Goal: Task Accomplishment & Management: Use online tool/utility

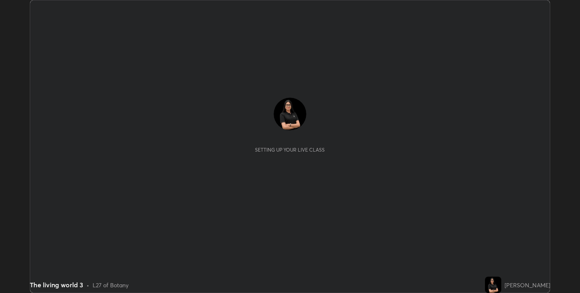
scroll to position [293, 580]
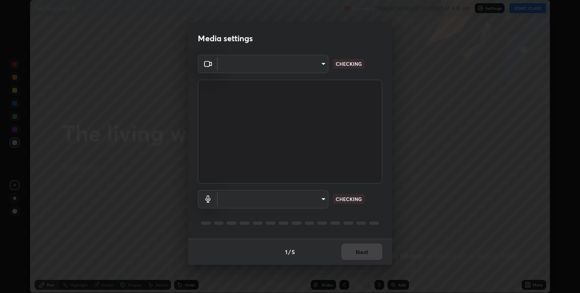
click at [264, 66] on body "Erase all The living world 3 Recording WAS SCHEDULED TO START AT 9:25 AM Settin…" at bounding box center [290, 146] width 580 height 293
type input "67417adfccfa8b42c30ef4407fe4a6c493a28e79373338af571501226f50bce5"
type input "default"
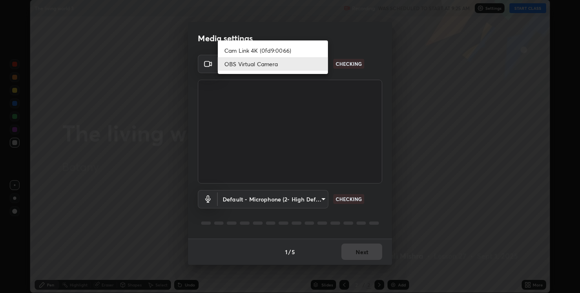
click at [260, 57] on li "OBS Virtual Camera" at bounding box center [273, 63] width 110 height 13
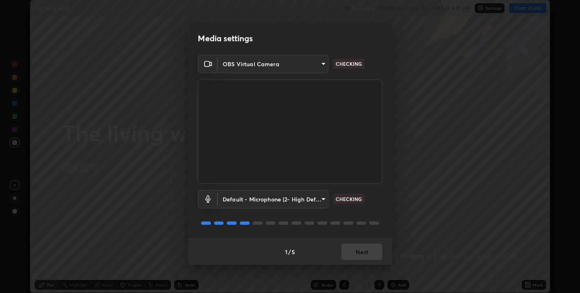
click at [271, 65] on body "Erase all The living world 3 Recording WAS SCHEDULED TO START AT 9:25 AM Settin…" at bounding box center [290, 146] width 580 height 293
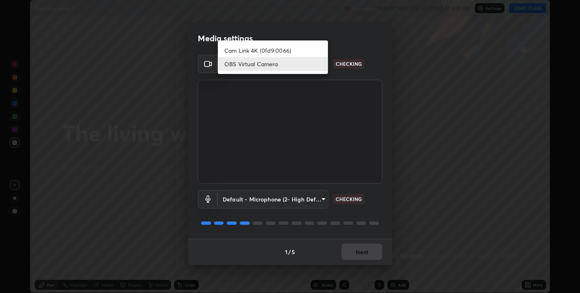
click at [273, 49] on li "Cam Link 4K (0fd9:0066)" at bounding box center [273, 50] width 110 height 13
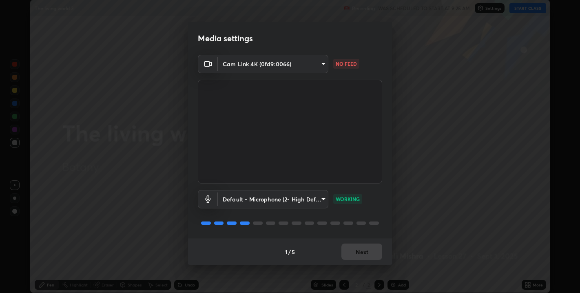
click at [307, 67] on body "Erase all The living world 3 Recording WAS SCHEDULED TO START AT 9:25 AM Settin…" at bounding box center [290, 146] width 580 height 293
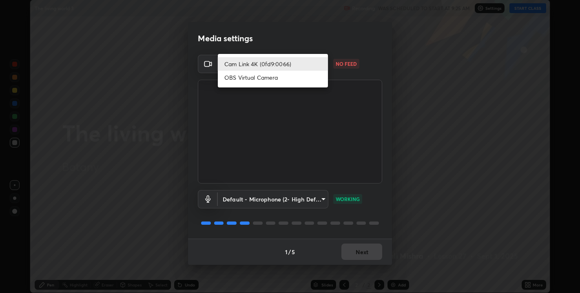
click at [293, 81] on li "OBS Virtual Camera" at bounding box center [273, 77] width 110 height 13
type input "67417adfccfa8b42c30ef4407fe4a6c493a28e79373338af571501226f50bce5"
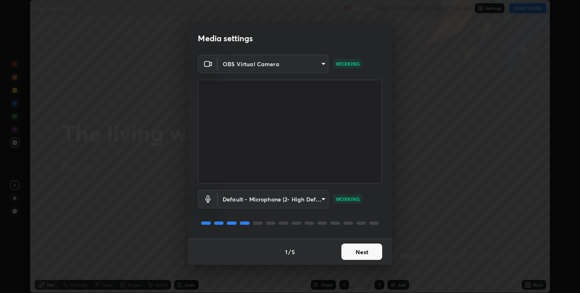
click at [359, 249] on button "Next" at bounding box center [362, 251] width 41 height 16
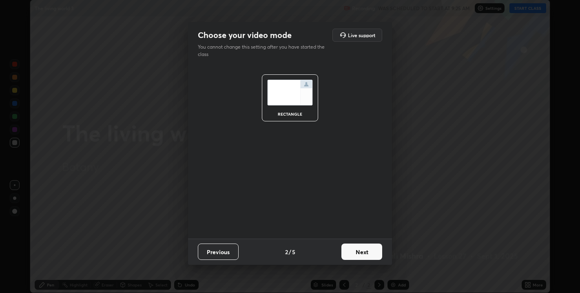
click at [369, 252] on button "Next" at bounding box center [362, 251] width 41 height 16
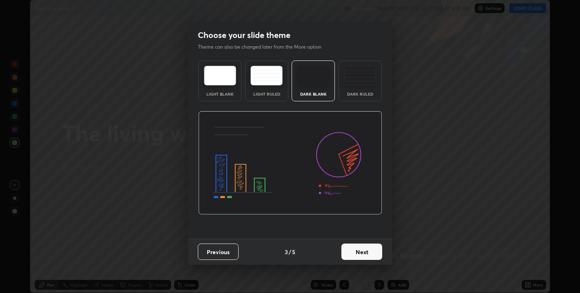
click at [368, 255] on button "Next" at bounding box center [362, 251] width 41 height 16
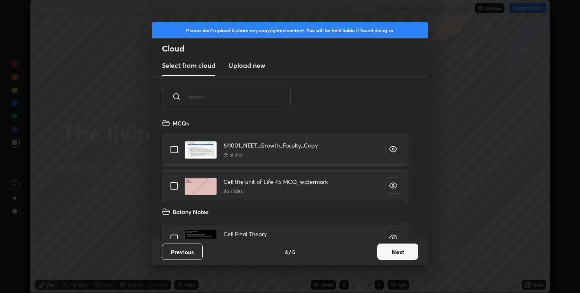
scroll to position [120, 262]
click at [401, 257] on button "Next" at bounding box center [397, 251] width 41 height 16
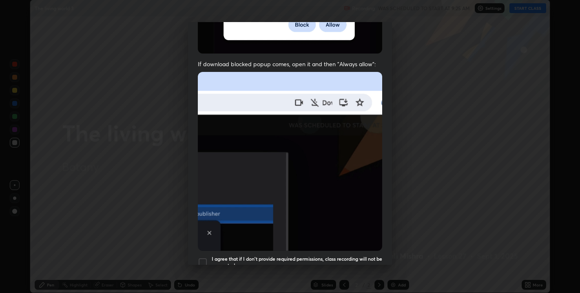
scroll to position [165, 0]
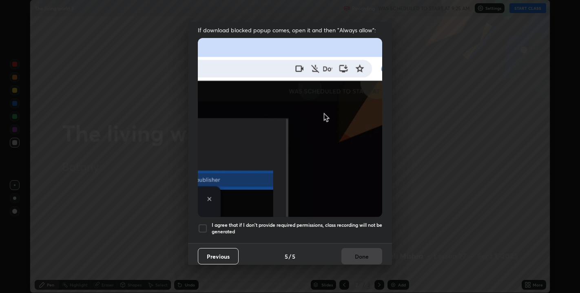
click at [202, 224] on div at bounding box center [203, 228] width 10 height 10
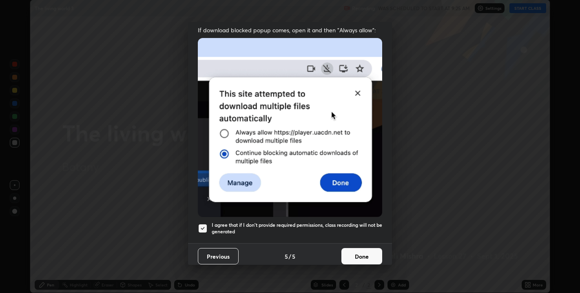
click at [367, 249] on button "Done" at bounding box center [362, 256] width 41 height 16
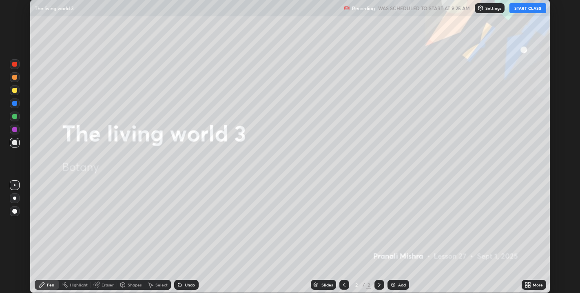
click at [525, 8] on button "START CLASS" at bounding box center [528, 8] width 37 height 10
click at [529, 286] on icon at bounding box center [529, 286] width 2 height 2
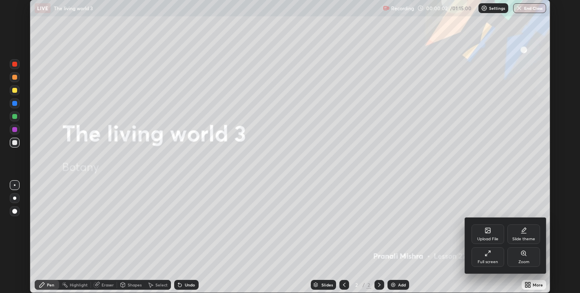
click at [490, 235] on div "Upload File" at bounding box center [488, 234] width 33 height 20
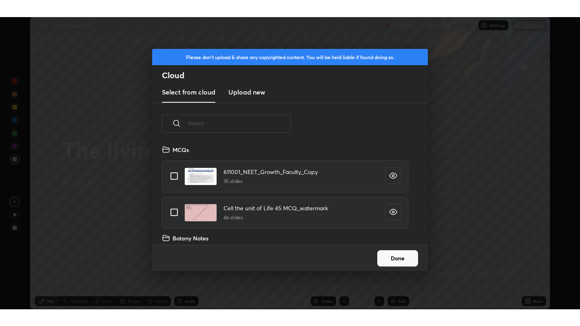
scroll to position [100, 262]
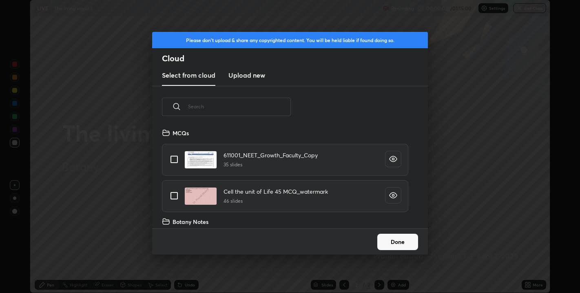
click at [269, 109] on input "text" at bounding box center [239, 106] width 103 height 35
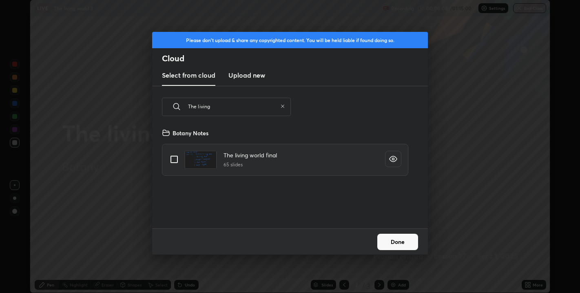
type input "The living"
click at [173, 156] on input "grid" at bounding box center [174, 159] width 17 height 17
checkbox input "true"
click at [412, 245] on button "Done" at bounding box center [397, 241] width 41 height 16
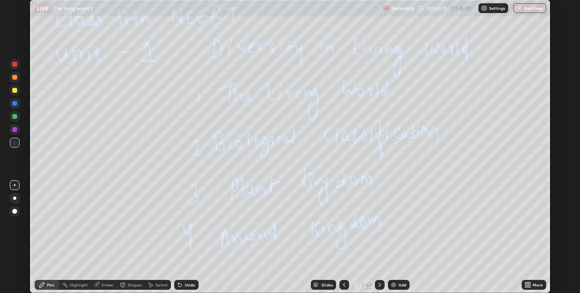
click at [535, 284] on div "More" at bounding box center [538, 284] width 10 height 4
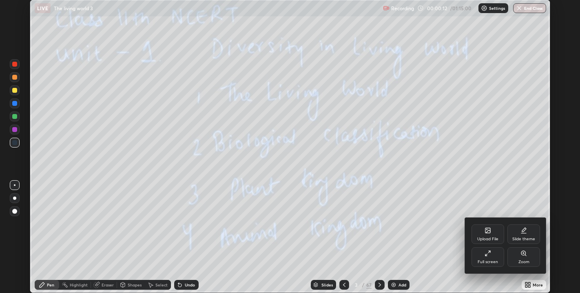
click at [488, 257] on div "Full screen" at bounding box center [488, 257] width 33 height 20
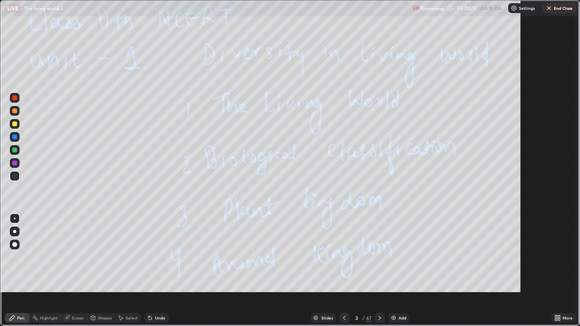
scroll to position [326, 580]
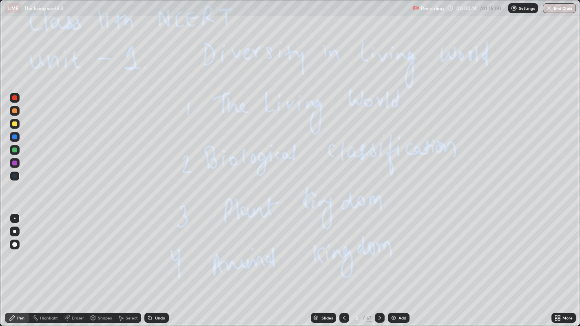
click at [379, 292] on icon at bounding box center [380, 318] width 7 height 7
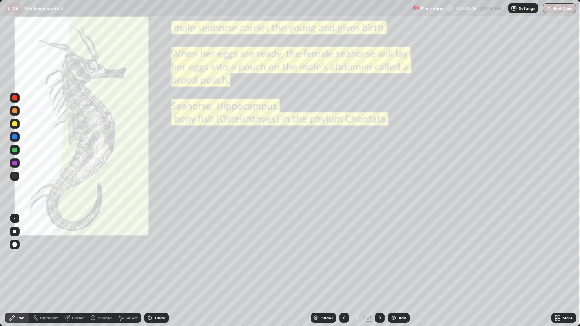
click at [17, 246] on div at bounding box center [15, 245] width 10 height 10
click at [369, 292] on div "67" at bounding box center [368, 318] width 5 height 7
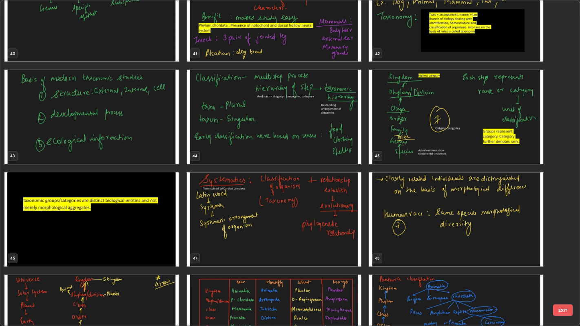
scroll to position [1372, 0]
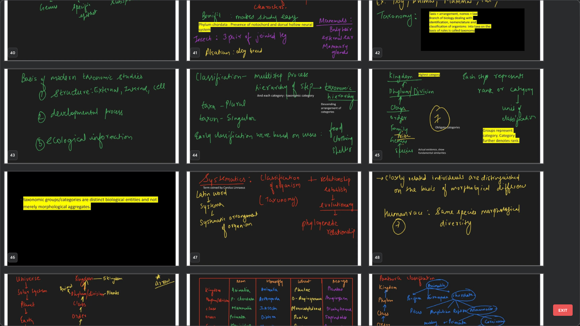
click at [169, 246] on img "grid" at bounding box center [91, 219] width 174 height 94
click at [163, 250] on img "grid" at bounding box center [91, 219] width 174 height 94
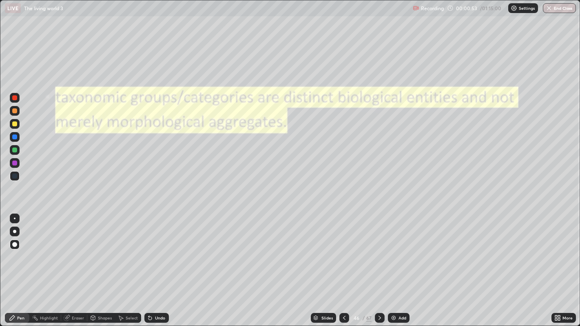
click at [160, 248] on img "grid" at bounding box center [91, 219] width 174 height 94
click at [14, 150] on div at bounding box center [14, 150] width 5 height 5
click at [367, 292] on div "67" at bounding box center [368, 318] width 5 height 7
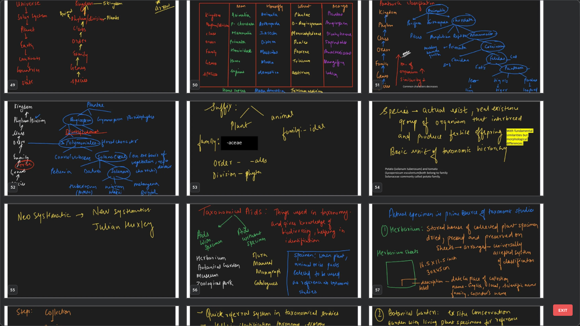
scroll to position [1648, 0]
click at [521, 176] on img "grid" at bounding box center [456, 148] width 174 height 94
click at [521, 177] on img "grid" at bounding box center [456, 148] width 174 height 94
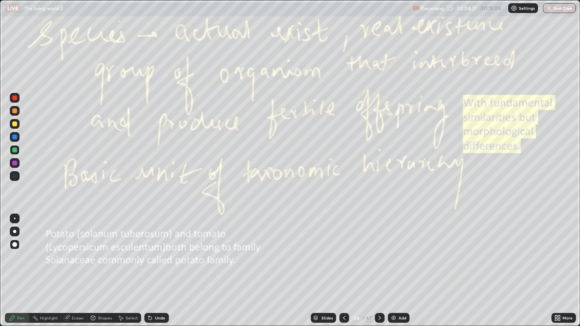
click at [519, 177] on img "grid" at bounding box center [456, 148] width 174 height 94
click at [562, 292] on div "More" at bounding box center [564, 318] width 24 height 10
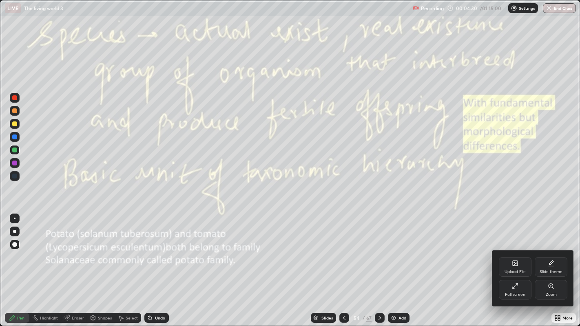
click at [466, 274] on div at bounding box center [290, 163] width 580 height 326
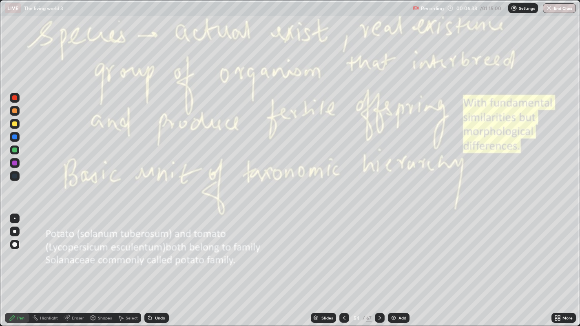
click at [560, 292] on icon at bounding box center [559, 320] width 2 height 2
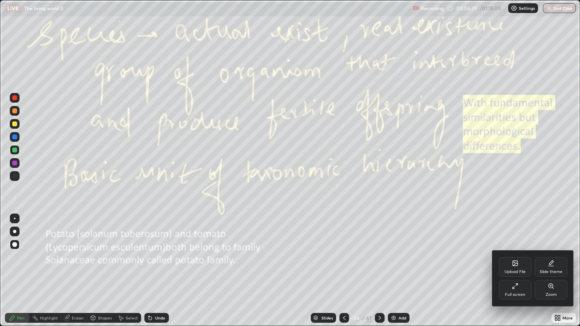
click at [551, 292] on div "Zoom" at bounding box center [551, 295] width 11 height 4
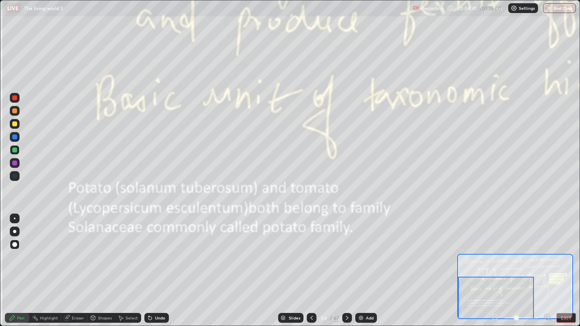
click at [546, 292] on icon at bounding box center [547, 317] width 8 height 8
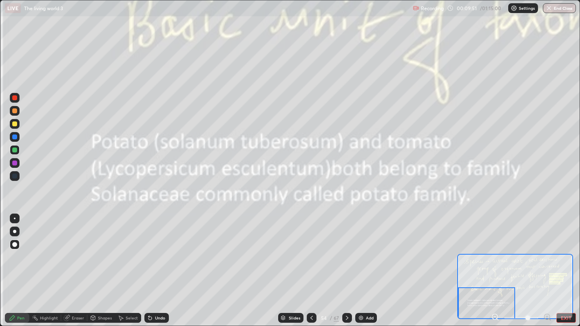
click at [336, 292] on div "67" at bounding box center [336, 318] width 5 height 7
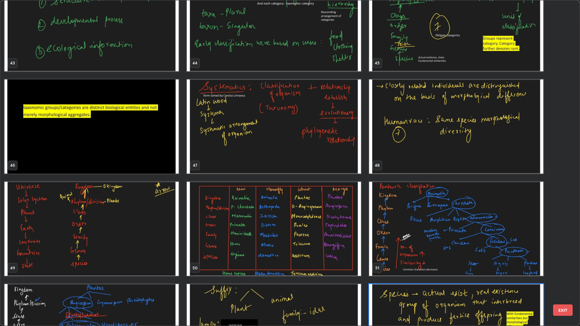
scroll to position [1463, 0]
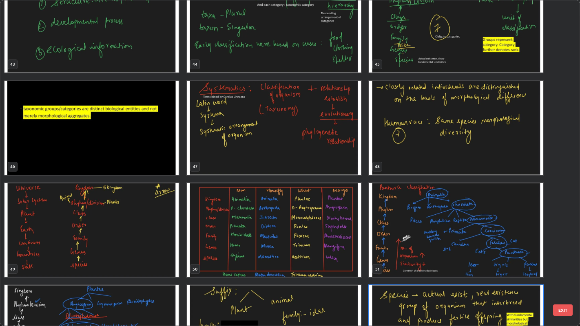
click at [347, 150] on img "grid" at bounding box center [274, 128] width 174 height 94
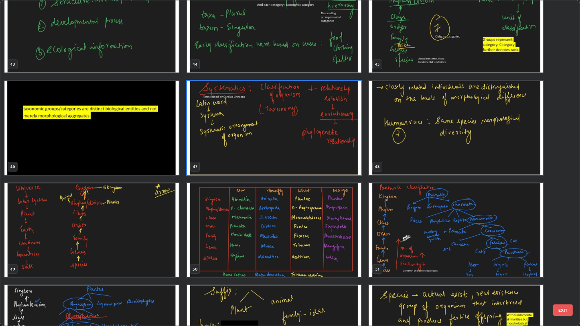
click at [346, 154] on img "grid" at bounding box center [274, 128] width 174 height 94
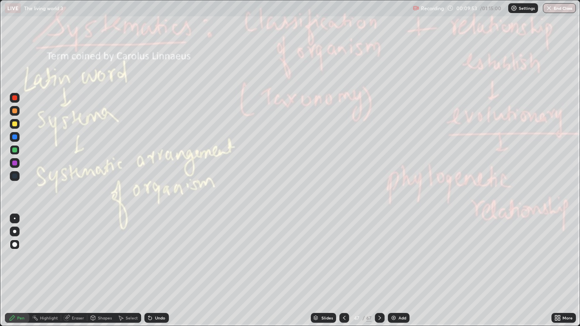
click at [346, 154] on img "grid" at bounding box center [274, 128] width 174 height 94
click at [405, 292] on div "Add" at bounding box center [403, 318] width 8 height 4
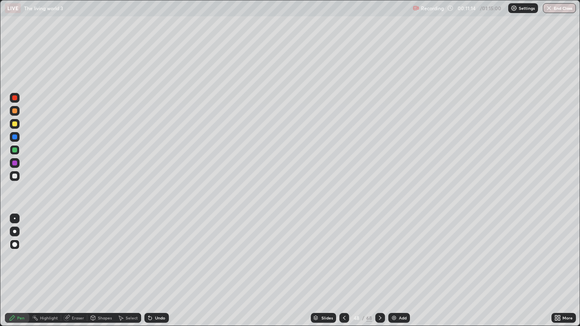
click at [379, 292] on icon at bounding box center [380, 318] width 7 height 7
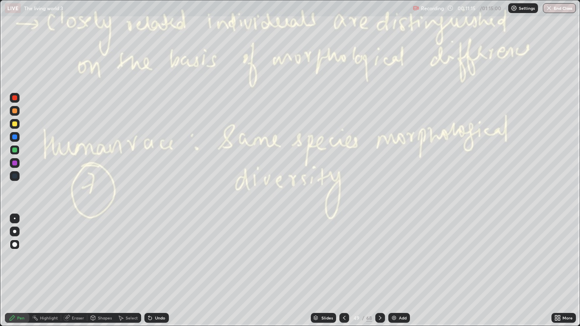
click at [343, 292] on icon at bounding box center [344, 318] width 2 height 4
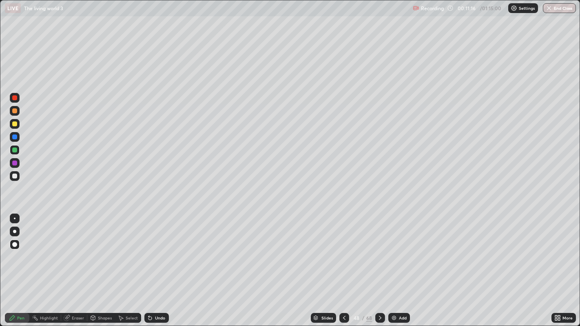
click at [344, 292] on icon at bounding box center [344, 318] width 7 height 7
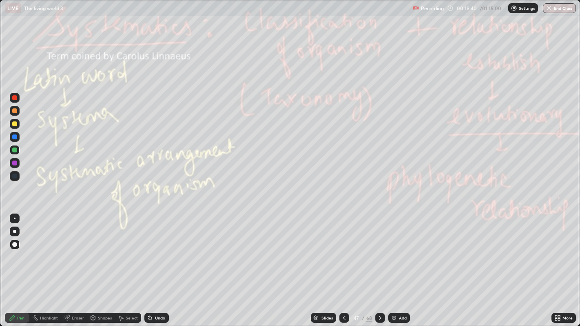
click at [369, 292] on div "68" at bounding box center [369, 318] width 6 height 7
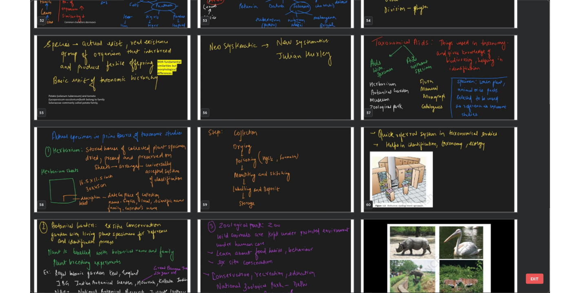
scroll to position [1810, 0]
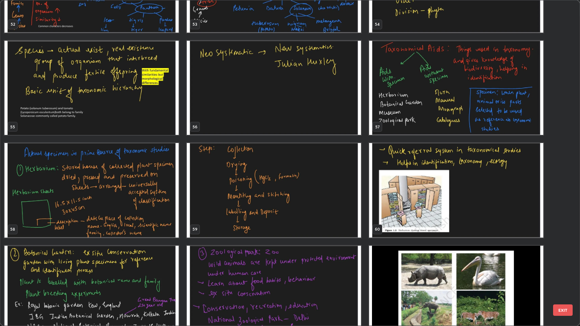
click at [503, 118] on img "grid" at bounding box center [456, 88] width 174 height 94
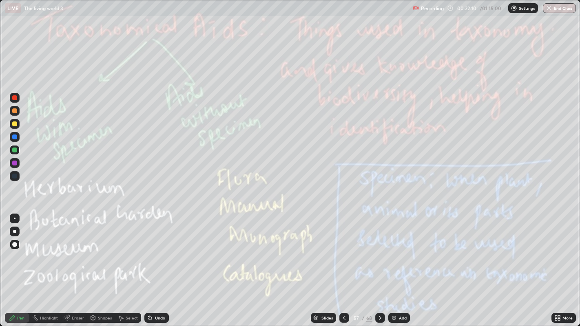
click at [382, 292] on icon at bounding box center [380, 318] width 7 height 7
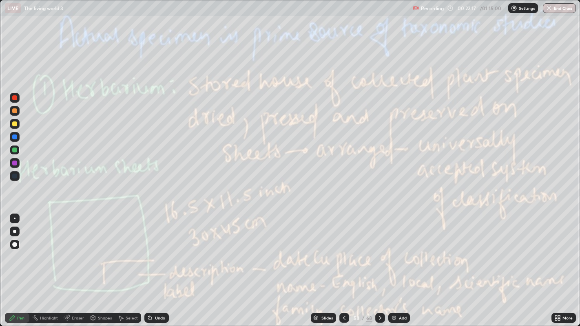
click at [379, 292] on icon at bounding box center [380, 318] width 7 height 7
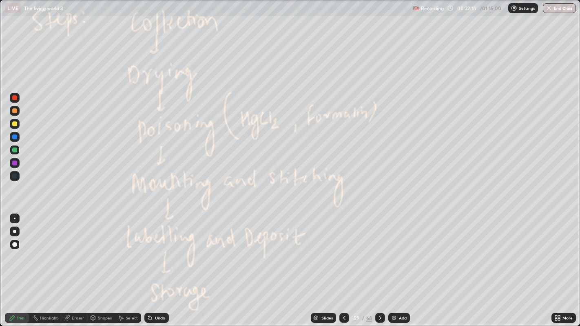
click at [379, 292] on icon at bounding box center [380, 318] width 7 height 7
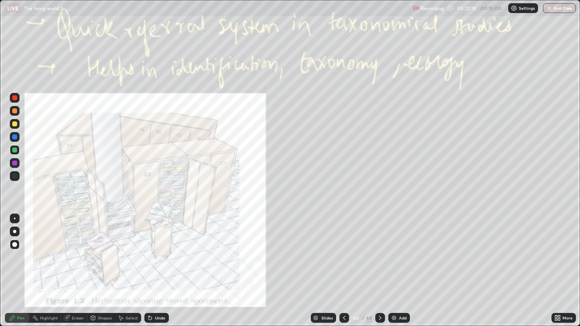
click at [379, 292] on icon at bounding box center [380, 318] width 7 height 7
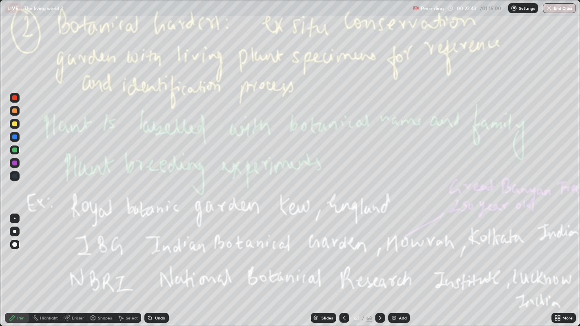
click at [399, 292] on div "Add" at bounding box center [403, 318] width 8 height 4
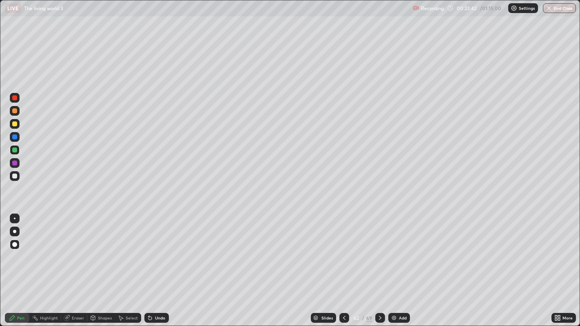
click at [344, 292] on icon at bounding box center [344, 318] width 7 height 7
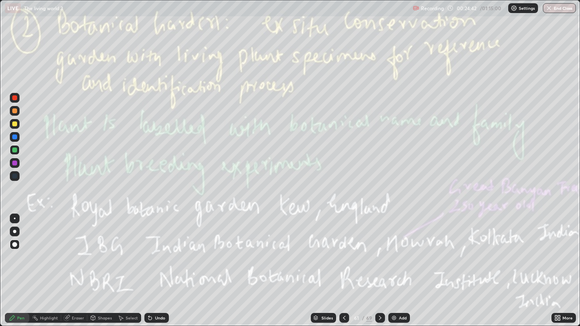
click at [71, 292] on div "Eraser" at bounding box center [74, 318] width 26 height 10
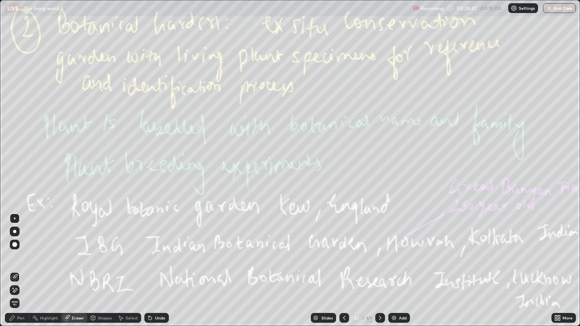
click at [14, 292] on span "Erase all" at bounding box center [14, 303] width 9 height 5
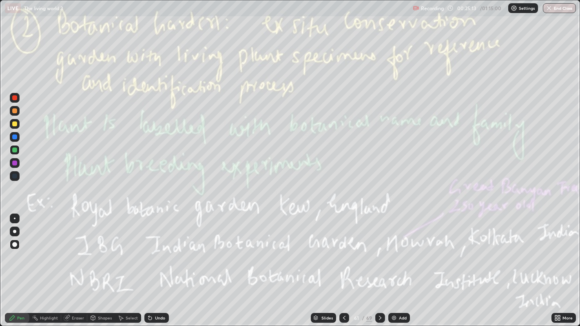
click at [566, 292] on div "More" at bounding box center [568, 318] width 10 height 4
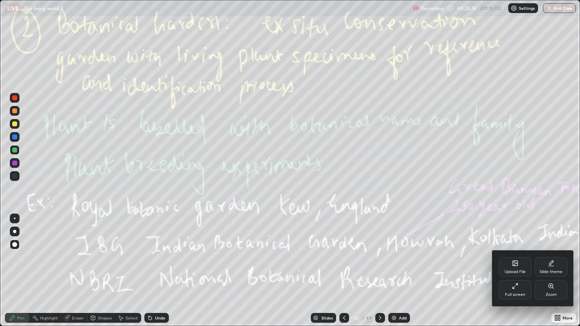
click at [522, 289] on div "Full screen" at bounding box center [515, 290] width 33 height 20
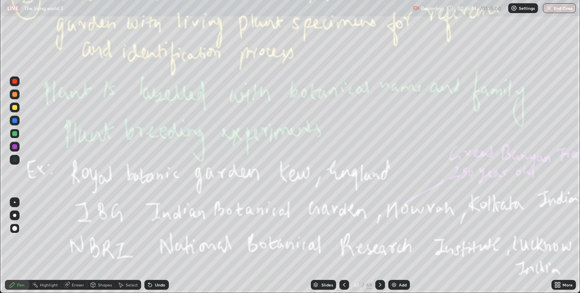
scroll to position [40509, 40221]
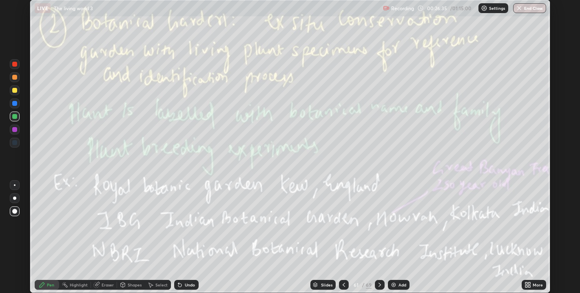
click at [344, 284] on icon at bounding box center [344, 284] width 7 height 7
click at [344, 285] on icon at bounding box center [344, 284] width 7 height 7
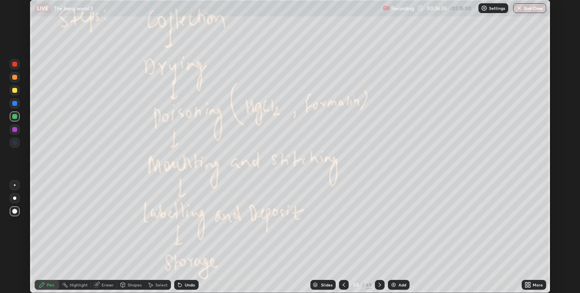
click at [348, 287] on div at bounding box center [344, 284] width 10 height 10
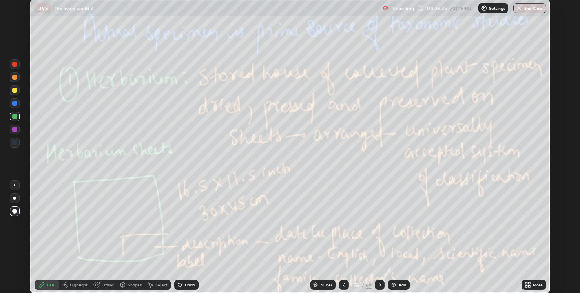
click at [347, 288] on icon at bounding box center [344, 284] width 7 height 7
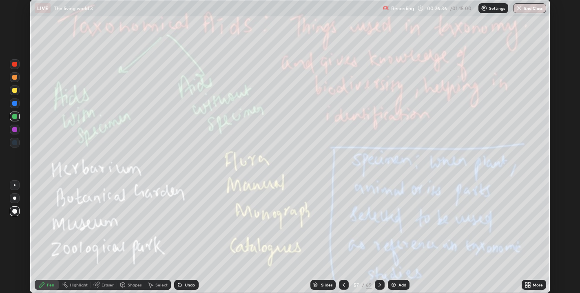
click at [353, 284] on div "57" at bounding box center [356, 284] width 8 height 5
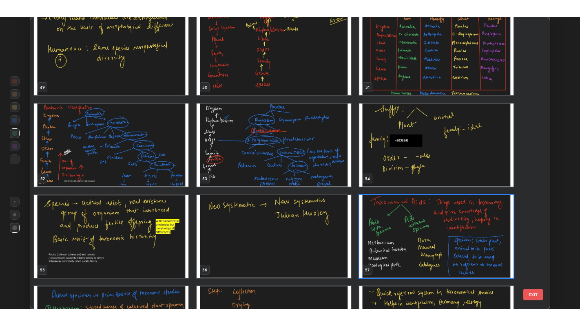
scroll to position [1473, 0]
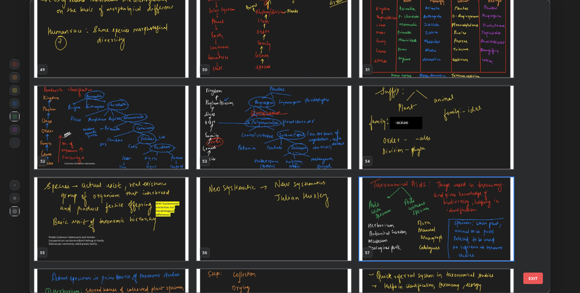
click at [422, 213] on img "grid" at bounding box center [436, 218] width 154 height 83
click at [423, 214] on img "grid" at bounding box center [436, 218] width 154 height 83
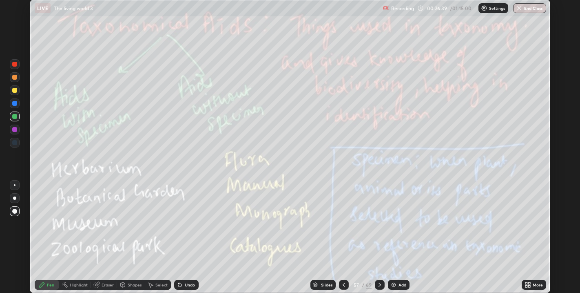
click at [112, 283] on div "Eraser" at bounding box center [108, 284] width 12 height 4
click at [15, 271] on span "Erase all" at bounding box center [14, 269] width 9 height 5
click at [534, 285] on div "More" at bounding box center [538, 284] width 10 height 4
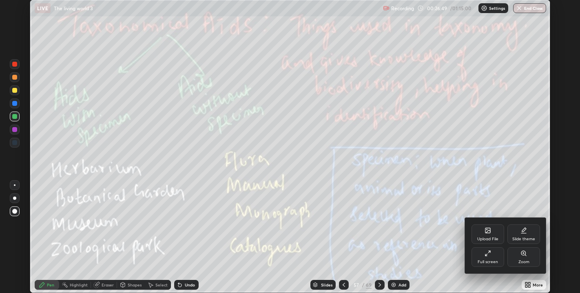
click at [482, 261] on div "Full screen" at bounding box center [488, 261] width 20 height 4
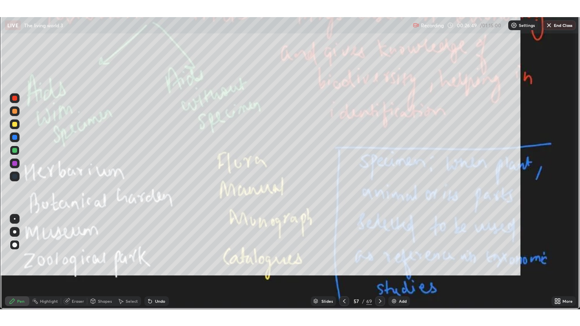
scroll to position [326, 580]
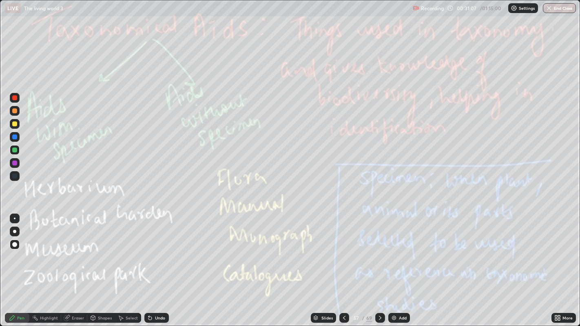
click at [379, 292] on icon at bounding box center [380, 318] width 7 height 7
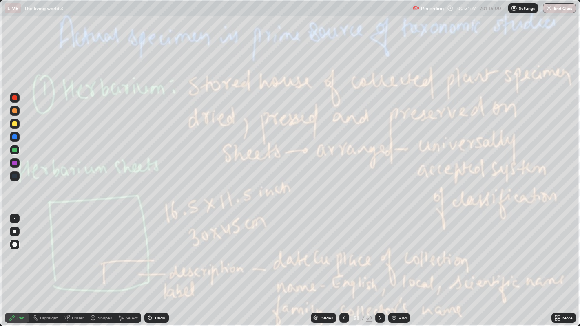
click at [382, 292] on div at bounding box center [380, 318] width 10 height 10
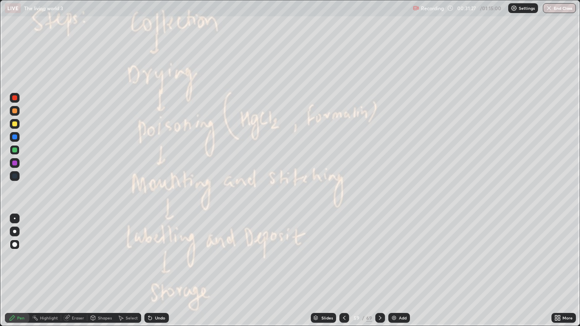
click at [379, 292] on icon at bounding box center [380, 318] width 7 height 7
click at [380, 292] on icon at bounding box center [380, 318] width 7 height 7
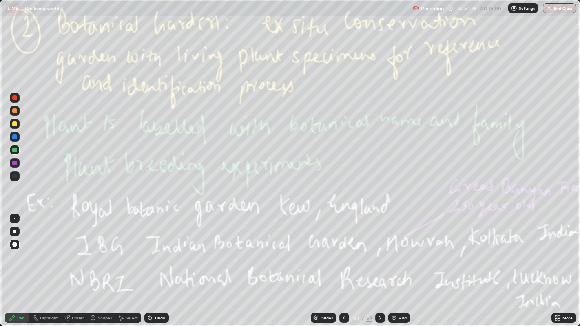
click at [378, 292] on div at bounding box center [380, 318] width 10 height 10
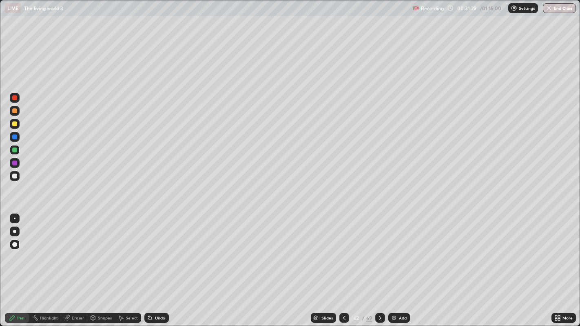
click at [344, 292] on div at bounding box center [344, 318] width 10 height 10
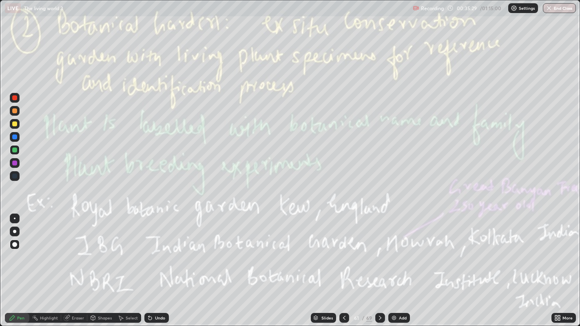
click at [384, 292] on div at bounding box center [380, 318] width 10 height 10
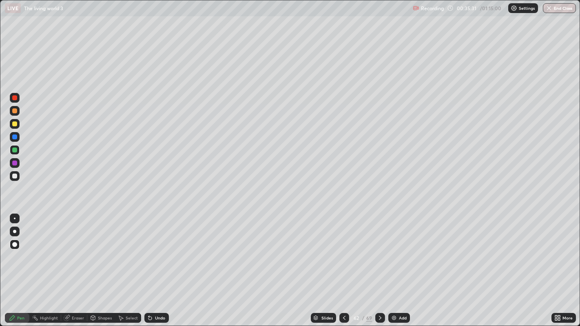
click at [379, 292] on icon at bounding box center [380, 318] width 7 height 7
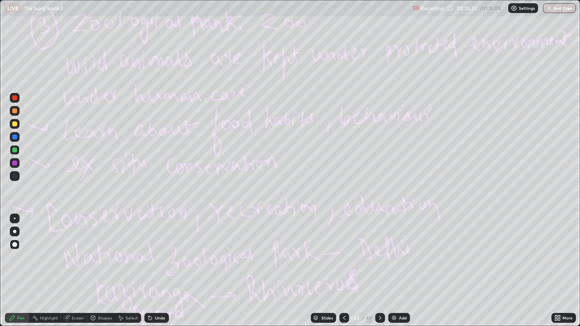
click at [370, 292] on div "69" at bounding box center [369, 318] width 6 height 7
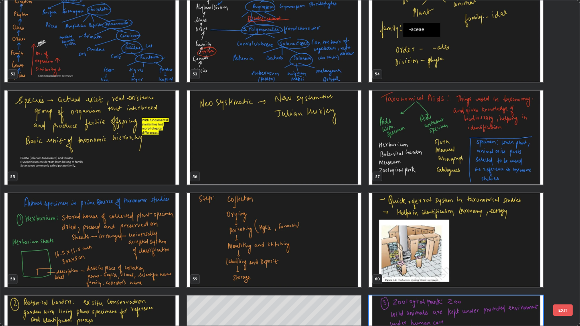
scroll to position [1761, 0]
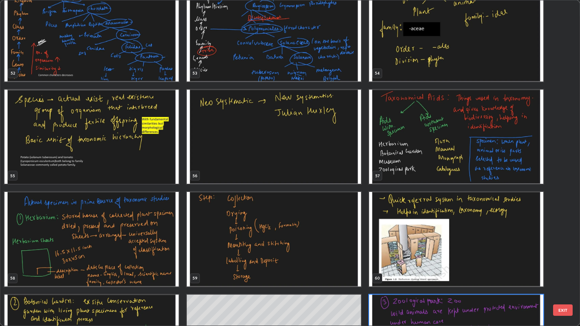
click at [162, 234] on img "grid" at bounding box center [91, 239] width 174 height 94
click at [163, 233] on img "grid" at bounding box center [91, 239] width 174 height 94
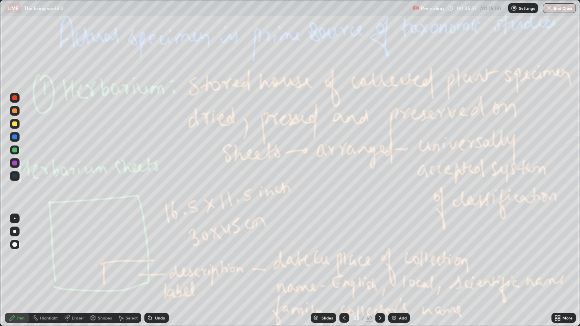
click at [343, 292] on icon at bounding box center [344, 318] width 7 height 7
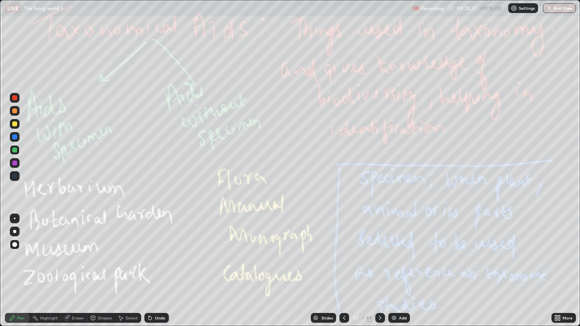
click at [408, 292] on div "Add" at bounding box center [399, 318] width 22 height 10
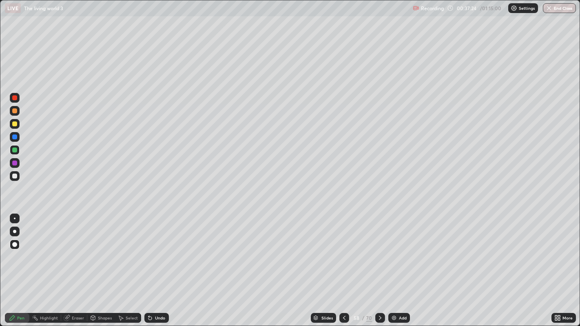
click at [379, 292] on icon at bounding box center [380, 318] width 7 height 7
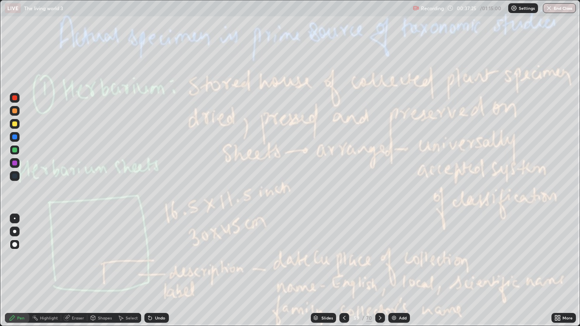
click at [380, 292] on icon at bounding box center [380, 318] width 7 height 7
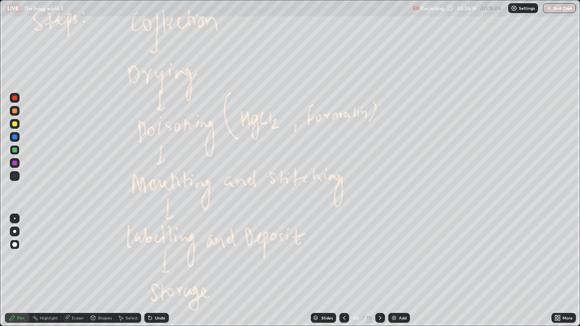
click at [343, 292] on icon at bounding box center [344, 318] width 2 height 4
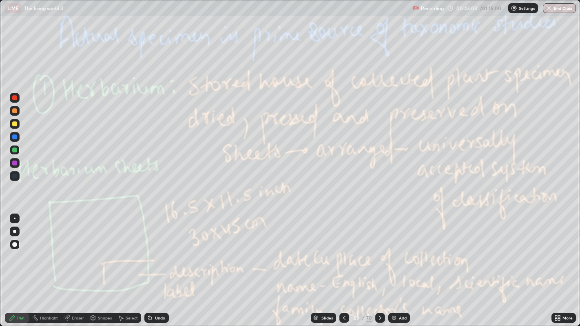
click at [379, 292] on icon at bounding box center [380, 318] width 7 height 7
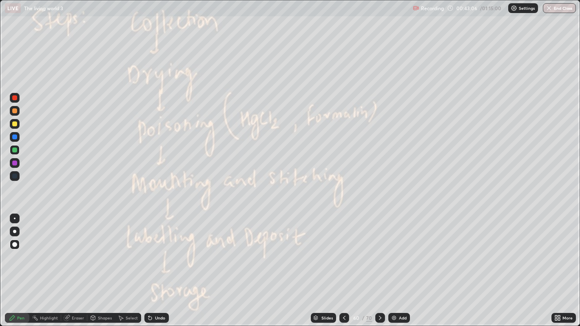
click at [379, 292] on icon at bounding box center [380, 318] width 7 height 7
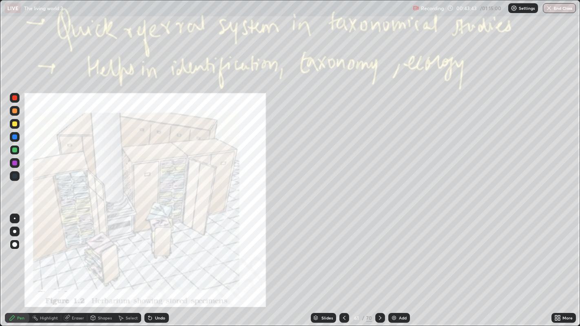
click at [343, 292] on icon at bounding box center [344, 318] width 2 height 4
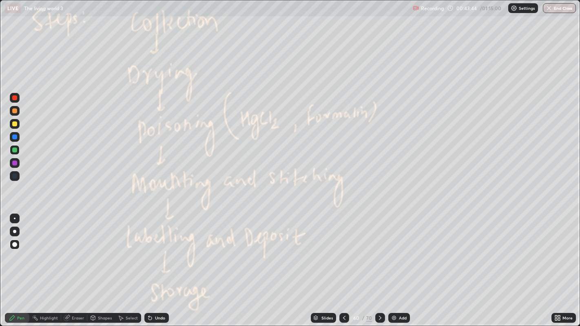
click at [72, 292] on div "Eraser" at bounding box center [78, 318] width 12 height 4
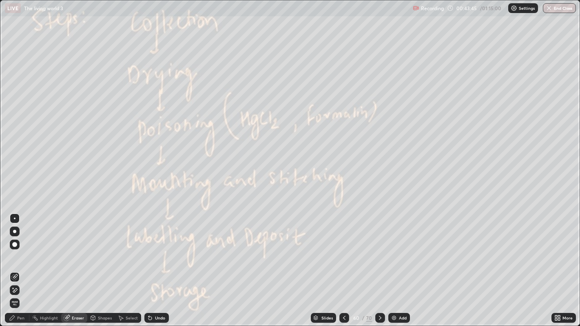
click at [15, 292] on span "Erase all" at bounding box center [14, 303] width 9 height 5
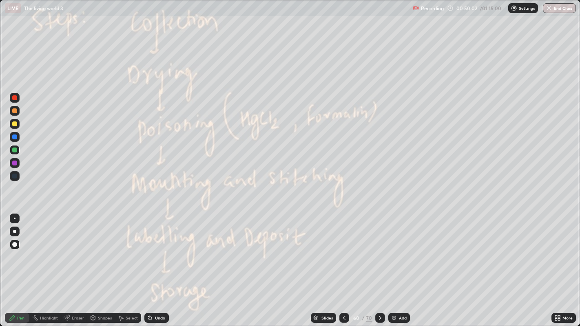
click at [363, 292] on div "/" at bounding box center [363, 318] width 2 height 5
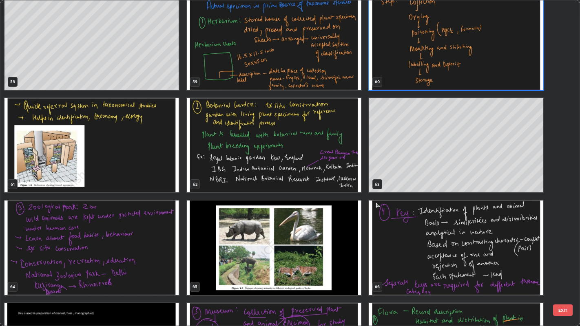
scroll to position [1958, 0]
click at [162, 244] on img "grid" at bounding box center [91, 248] width 174 height 94
click at [157, 243] on img "grid" at bounding box center [91, 248] width 174 height 94
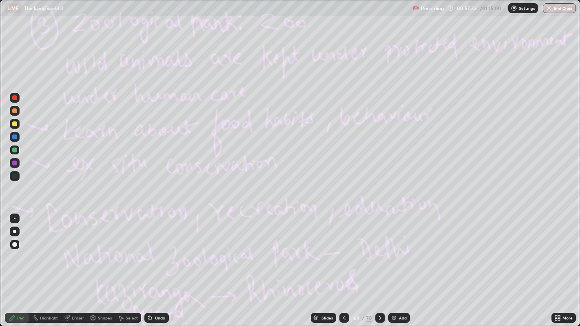
click at [399, 292] on div "Add" at bounding box center [403, 318] width 8 height 4
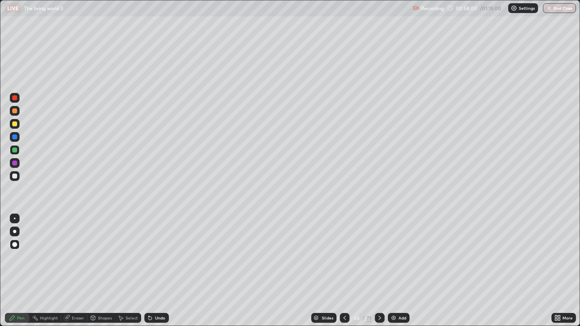
click at [16, 176] on div at bounding box center [14, 176] width 5 height 5
click at [408, 292] on div "Add" at bounding box center [399, 318] width 22 height 10
click at [367, 292] on div "72" at bounding box center [369, 318] width 5 height 7
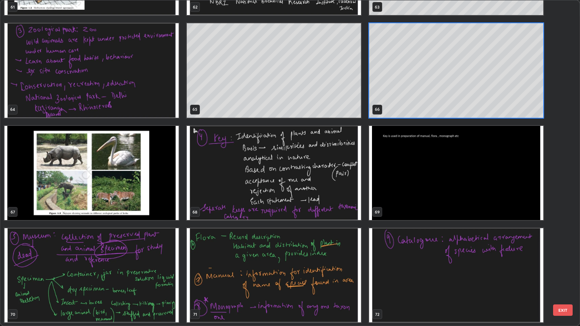
scroll to position [2136, 0]
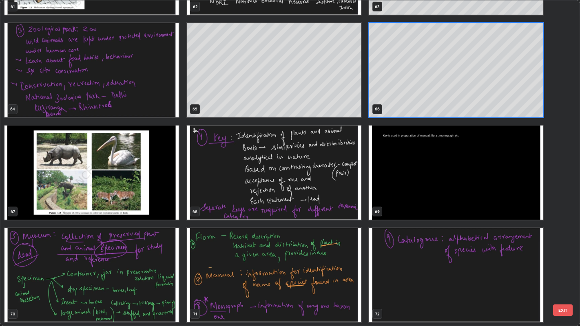
click at [166, 264] on img "grid" at bounding box center [91, 275] width 174 height 94
click at [165, 263] on img "grid" at bounding box center [91, 275] width 174 height 94
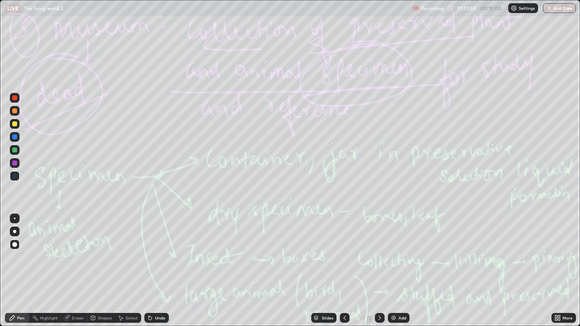
click at [162, 262] on img "grid" at bounding box center [91, 275] width 174 height 94
click at [14, 151] on div at bounding box center [14, 150] width 5 height 5
click at [368, 292] on div "72" at bounding box center [369, 318] width 5 height 7
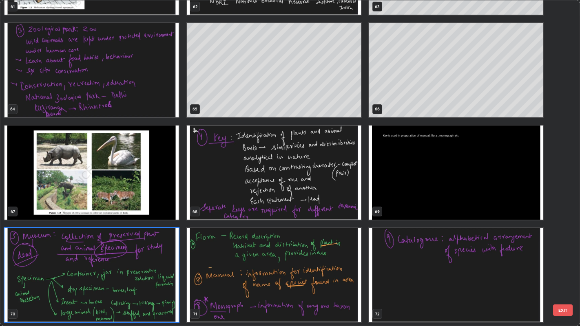
click at [326, 200] on img "grid" at bounding box center [274, 173] width 174 height 94
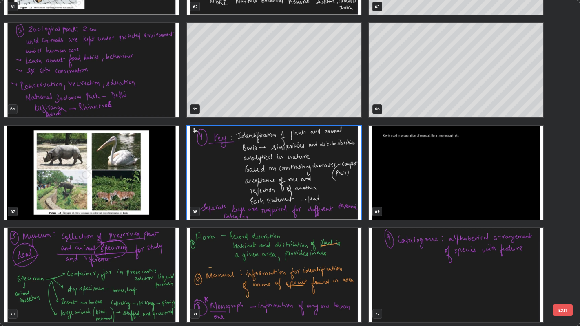
click at [326, 198] on img "grid" at bounding box center [274, 173] width 174 height 94
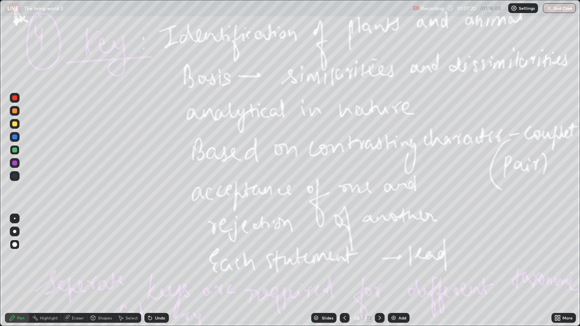
click at [379, 292] on icon at bounding box center [380, 318] width 7 height 7
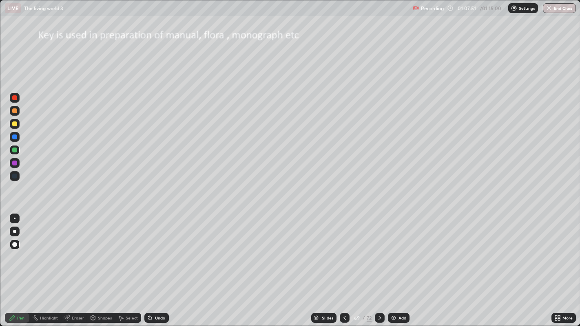
click at [379, 292] on icon at bounding box center [380, 318] width 7 height 7
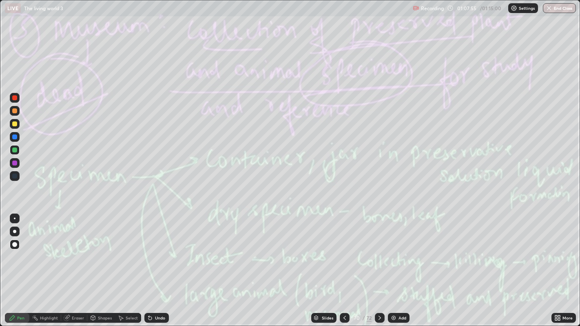
click at [379, 292] on icon at bounding box center [380, 318] width 7 height 7
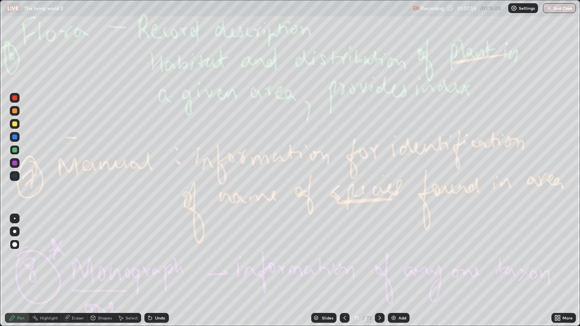
click at [379, 292] on icon at bounding box center [380, 318] width 7 height 7
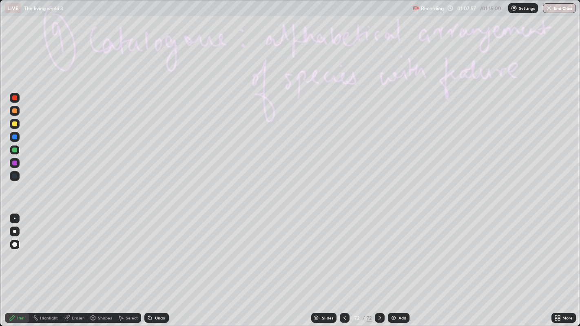
click at [378, 292] on icon at bounding box center [380, 318] width 7 height 7
click at [348, 292] on div at bounding box center [345, 318] width 10 height 10
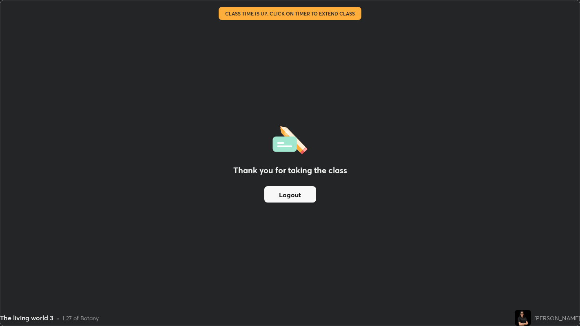
click at [273, 196] on button "Logout" at bounding box center [290, 194] width 52 height 16
